Goal: Navigation & Orientation: Find specific page/section

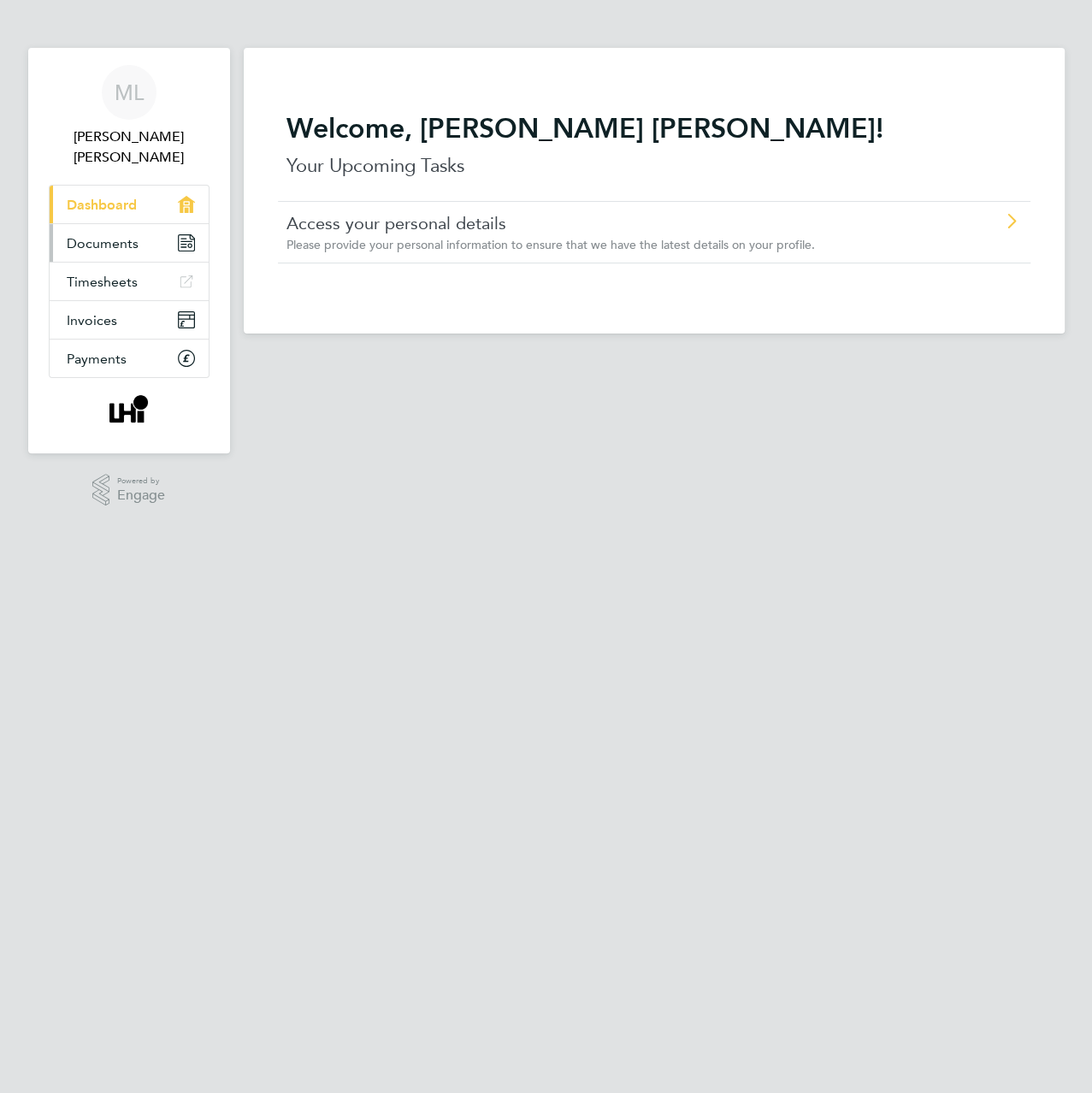
click at [117, 246] on span "Documents" at bounding box center [103, 243] width 72 height 16
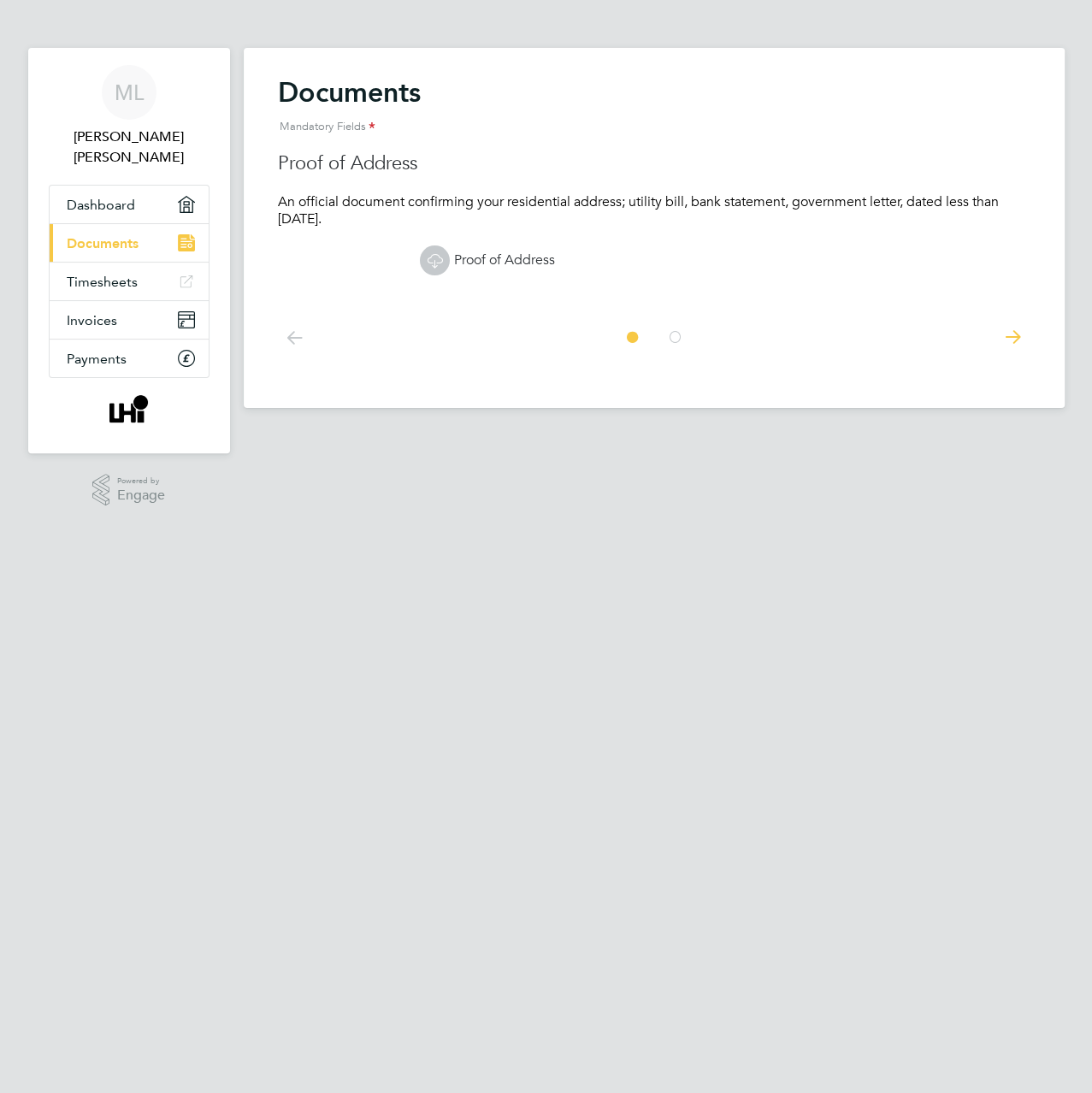
click at [667, 337] on icon at bounding box center [675, 337] width 17 height 38
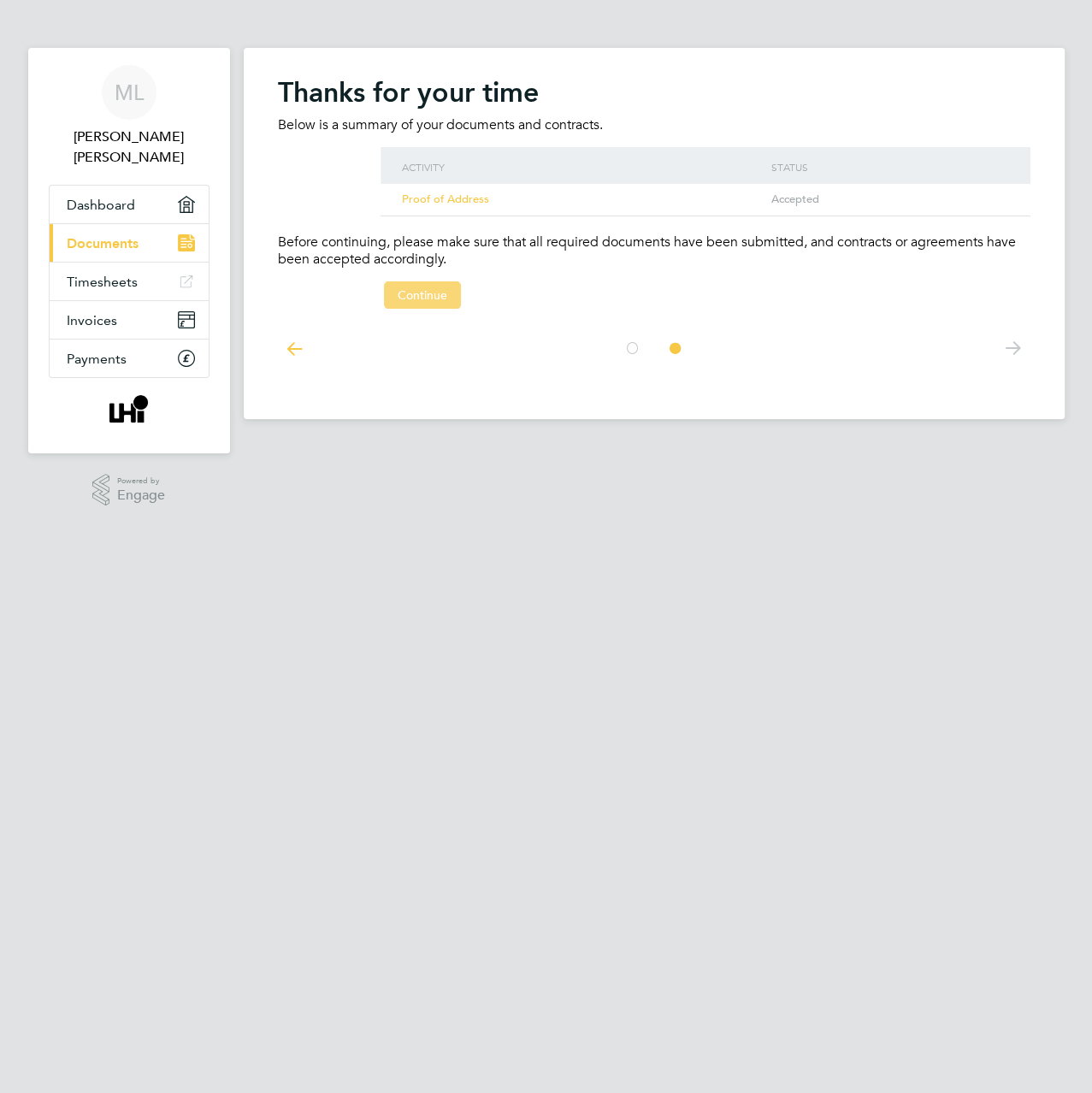
click at [418, 284] on button "Continue" at bounding box center [422, 295] width 77 height 28
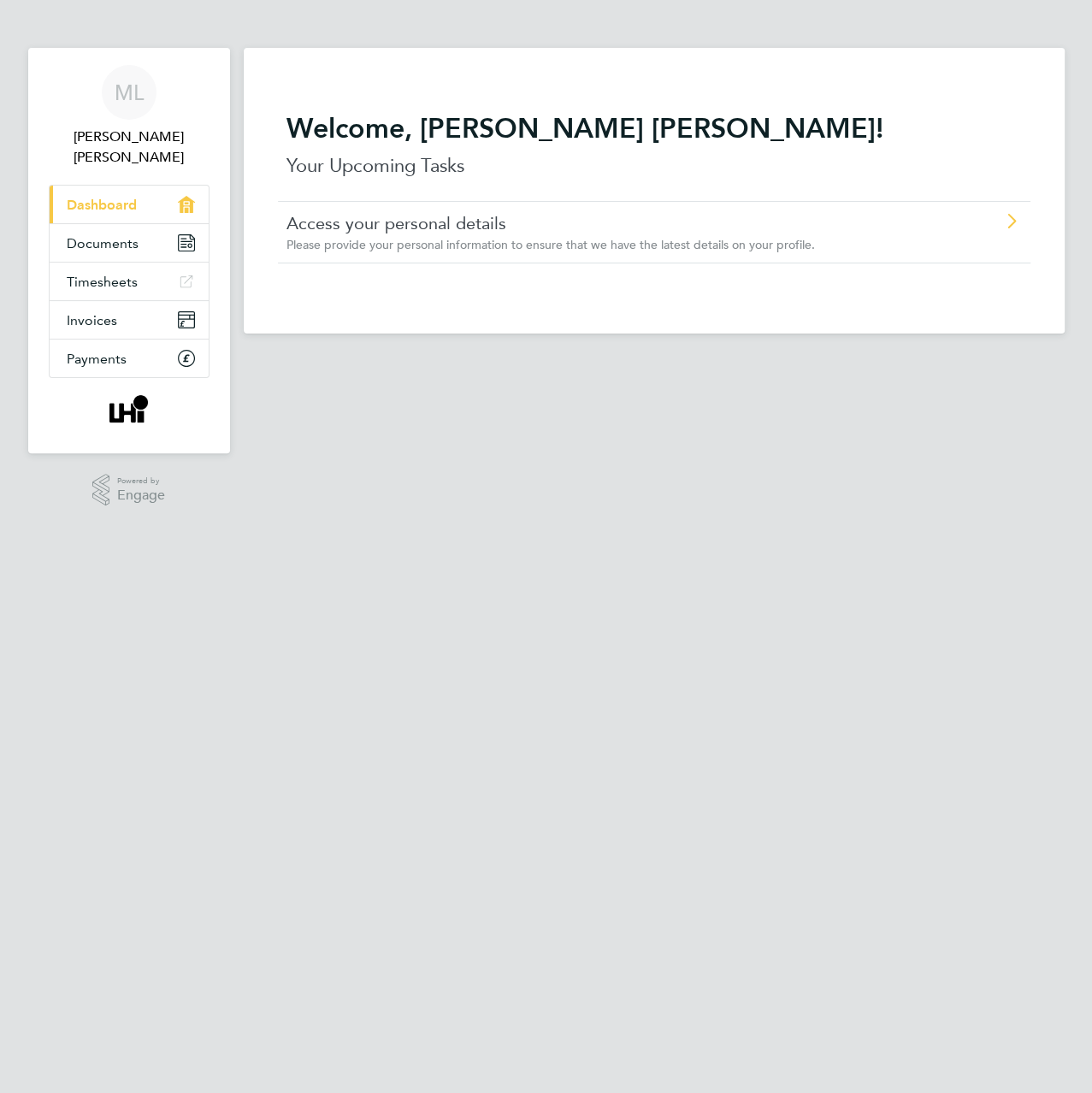
click at [385, 250] on span "Please provide your personal information to ensure that we have the latest deta…" at bounding box center [550, 244] width 529 height 15
click at [100, 244] on span "Documents" at bounding box center [103, 243] width 72 height 16
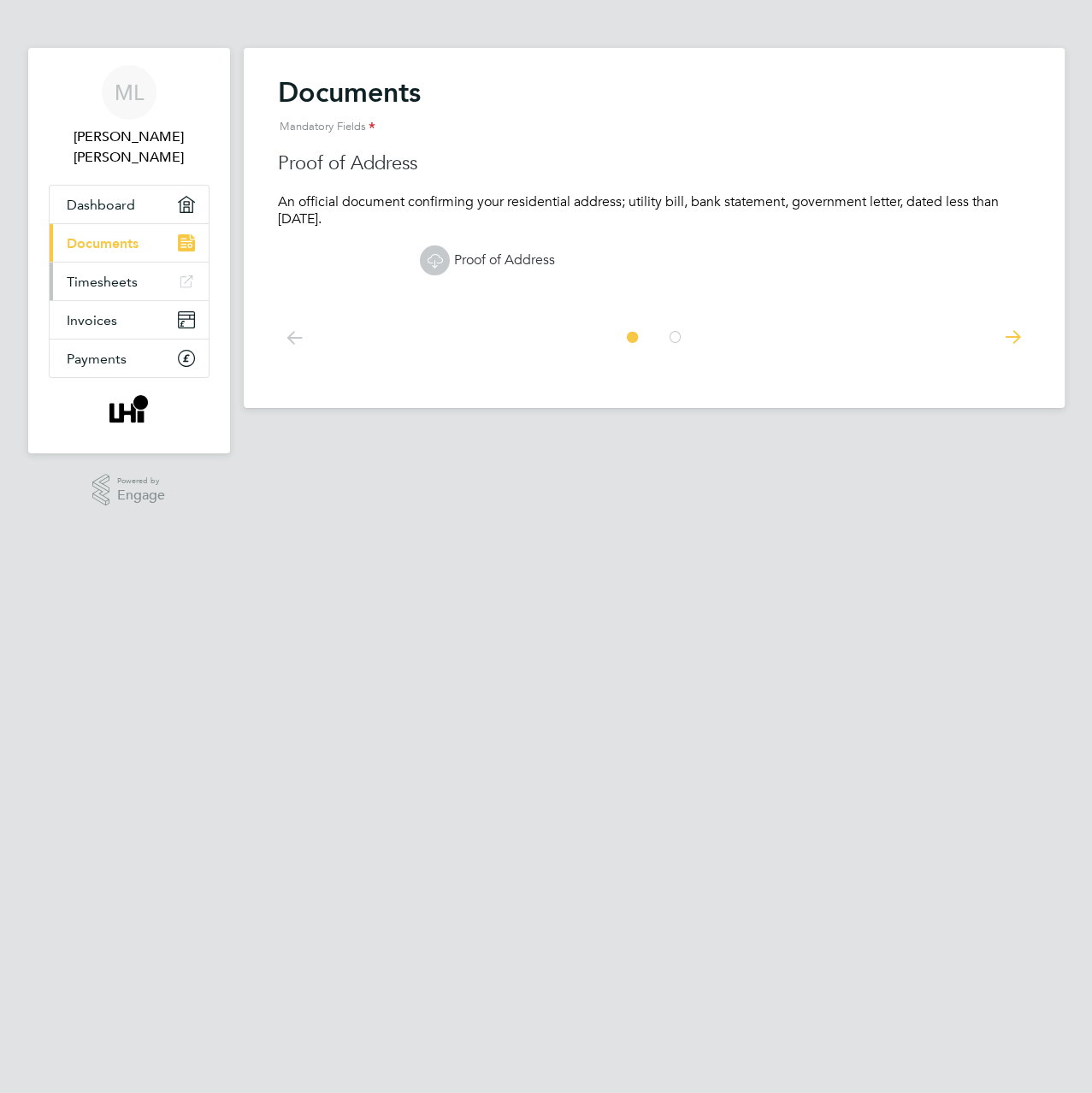
click at [100, 277] on span "Timesheets" at bounding box center [102, 282] width 71 height 16
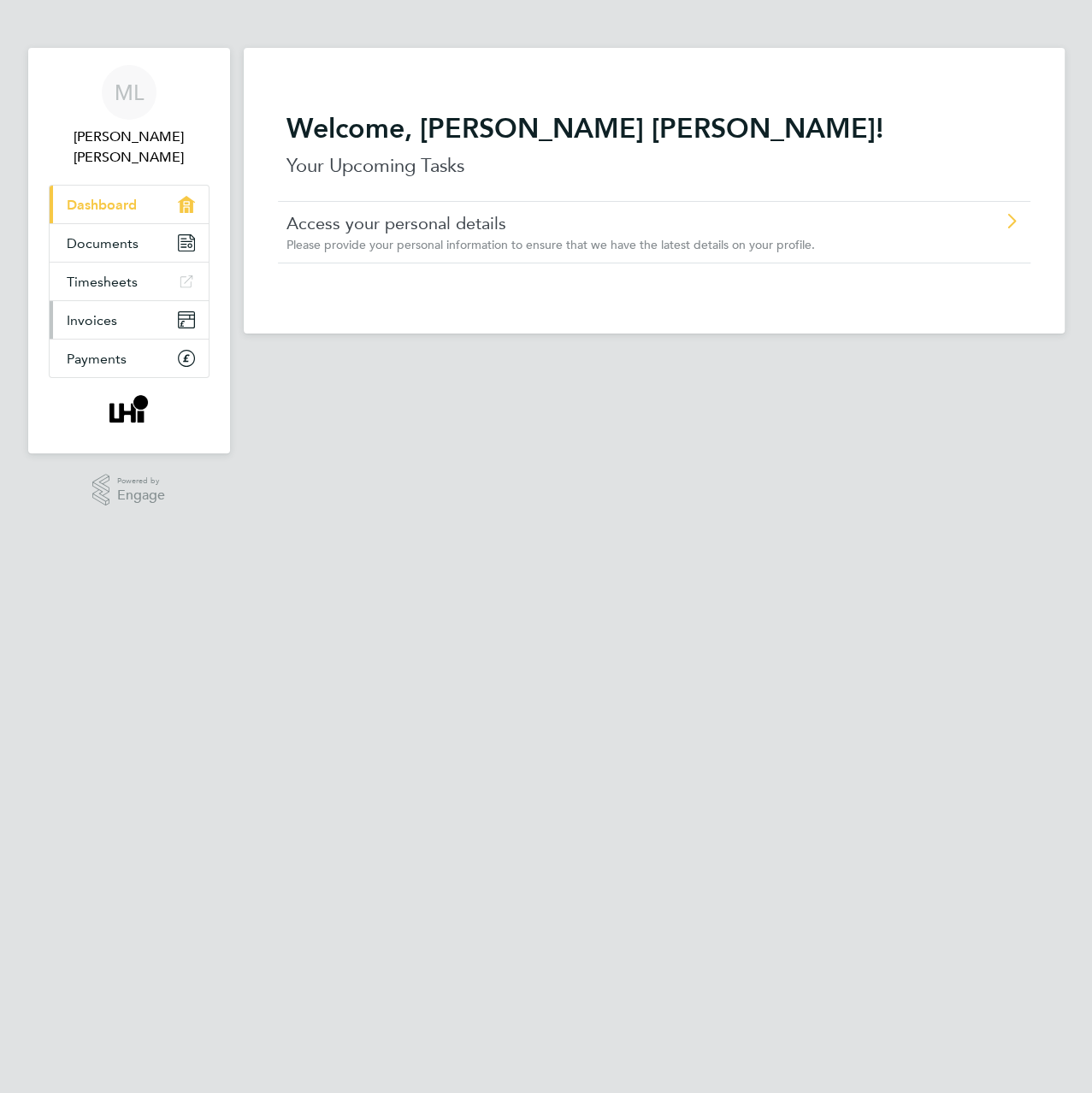
click at [104, 310] on link "Invoices" at bounding box center [129, 320] width 159 height 38
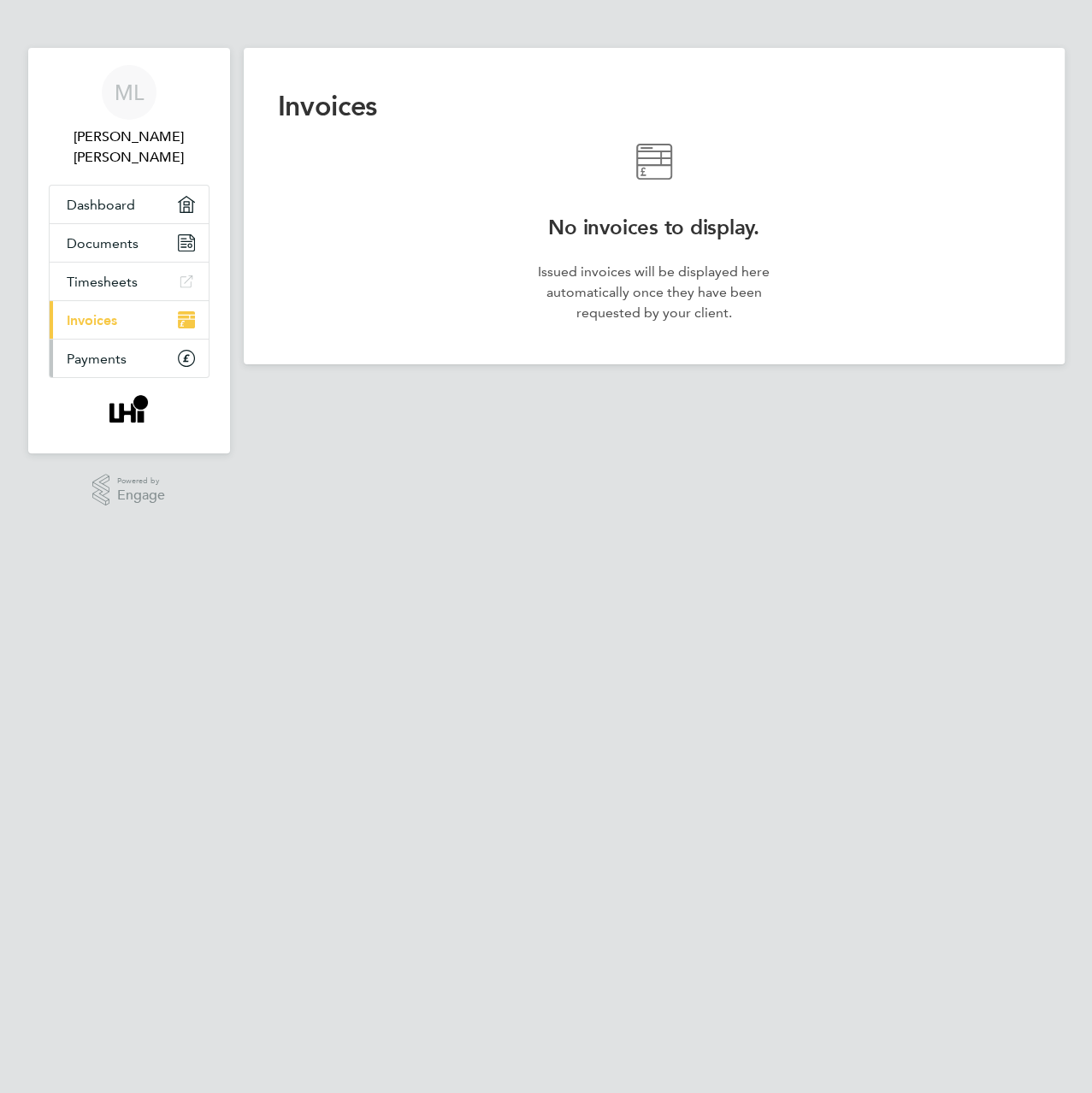
click at [107, 356] on span "Payments" at bounding box center [97, 359] width 60 height 16
click at [121, 209] on span "Dashboard" at bounding box center [101, 205] width 69 height 16
